Goal: Task Accomplishment & Management: Manage account settings

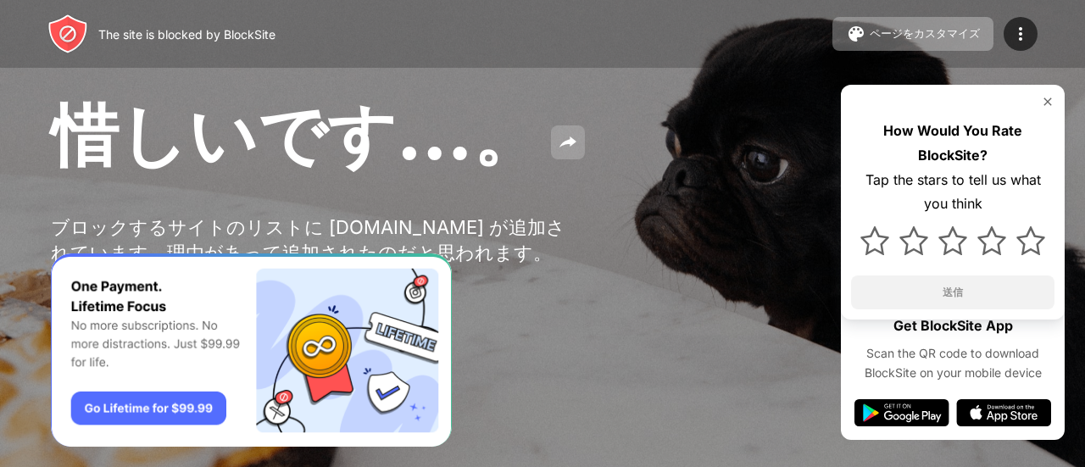
click at [553, 159] on button at bounding box center [568, 142] width 34 height 34
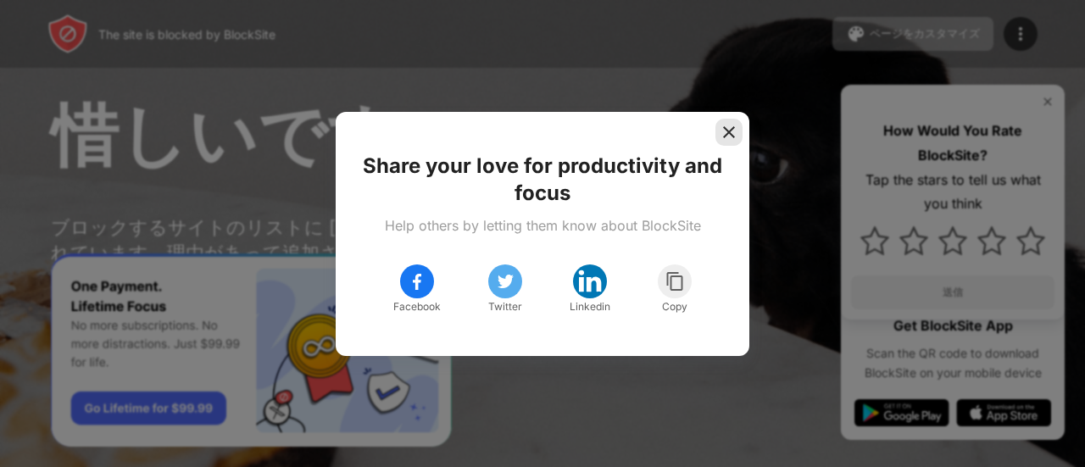
click at [726, 137] on img at bounding box center [729, 132] width 17 height 17
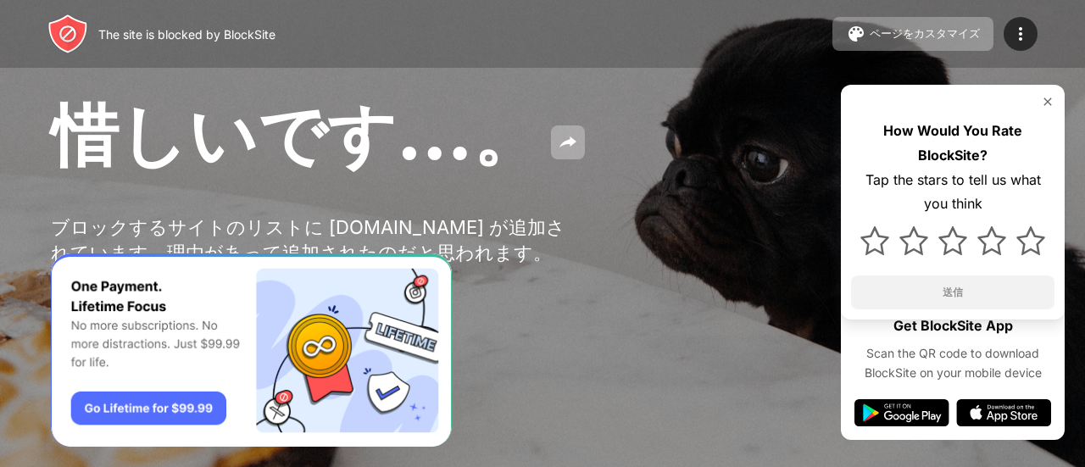
drag, startPoint x: 726, startPoint y: 137, endPoint x: 1012, endPoint y: -8, distance: 320.8
click at [1028, 29] on img at bounding box center [1021, 34] width 20 height 20
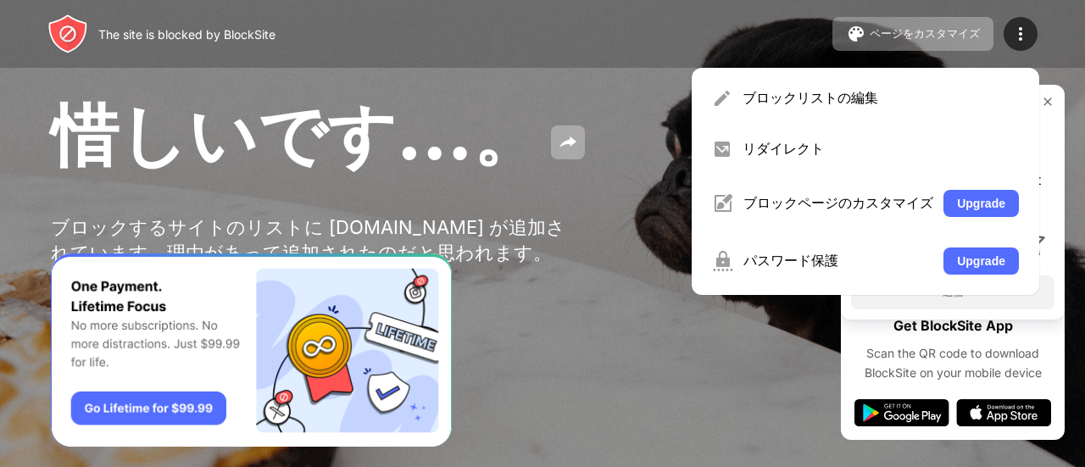
drag, startPoint x: 917, startPoint y: 91, endPoint x: 911, endPoint y: 120, distance: 29.6
click at [909, 120] on div "ブロックリストの編集 リダイレクト ブロックページのカスタマイズ Upgrade パスワード保護 Upgrade" at bounding box center [866, 181] width 348 height 227
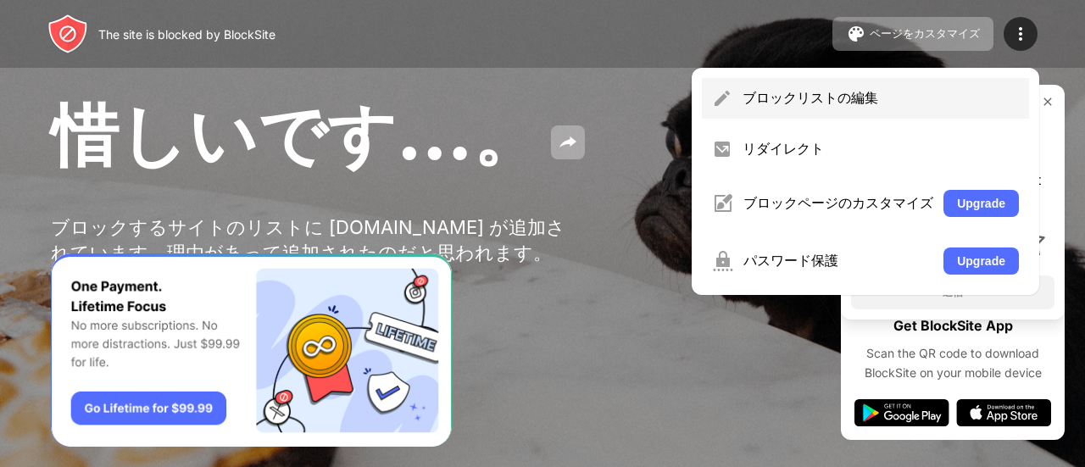
click at [911, 118] on div "ブロックリストの編集" at bounding box center [865, 98] width 327 height 41
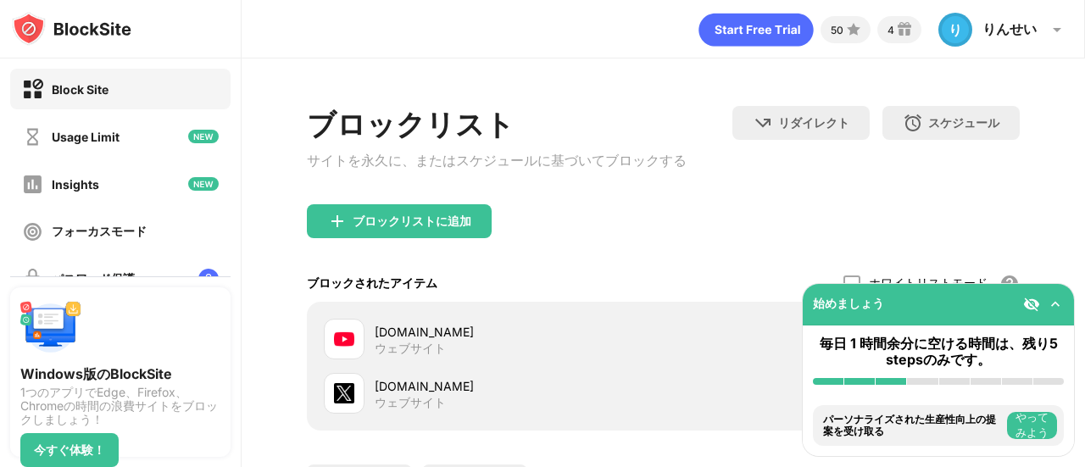
scroll to position [165, 0]
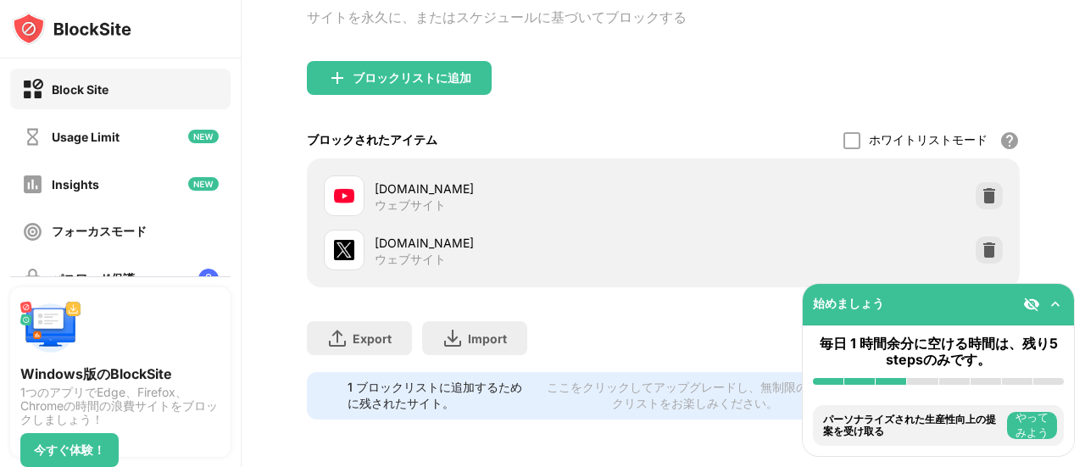
click at [976, 188] on div at bounding box center [989, 195] width 27 height 27
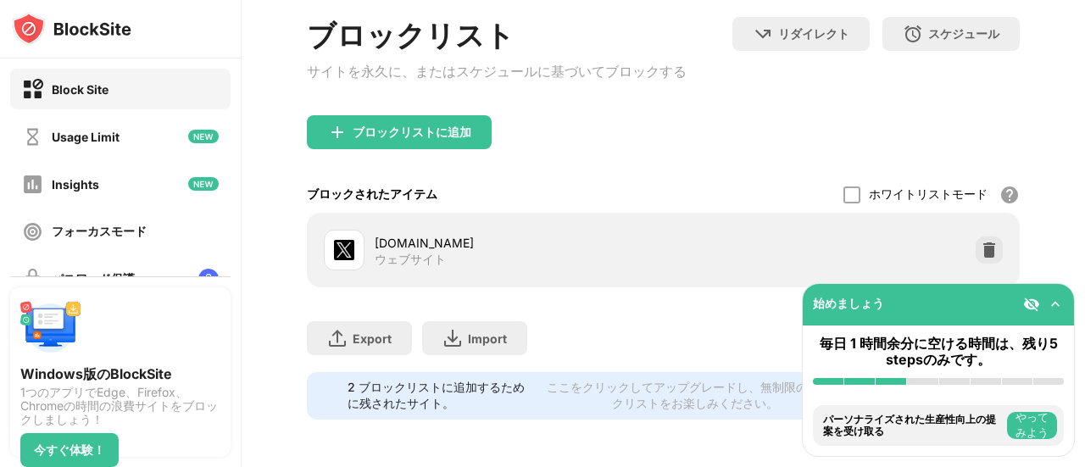
scroll to position [111, 0]
